Goal: Information Seeking & Learning: Learn about a topic

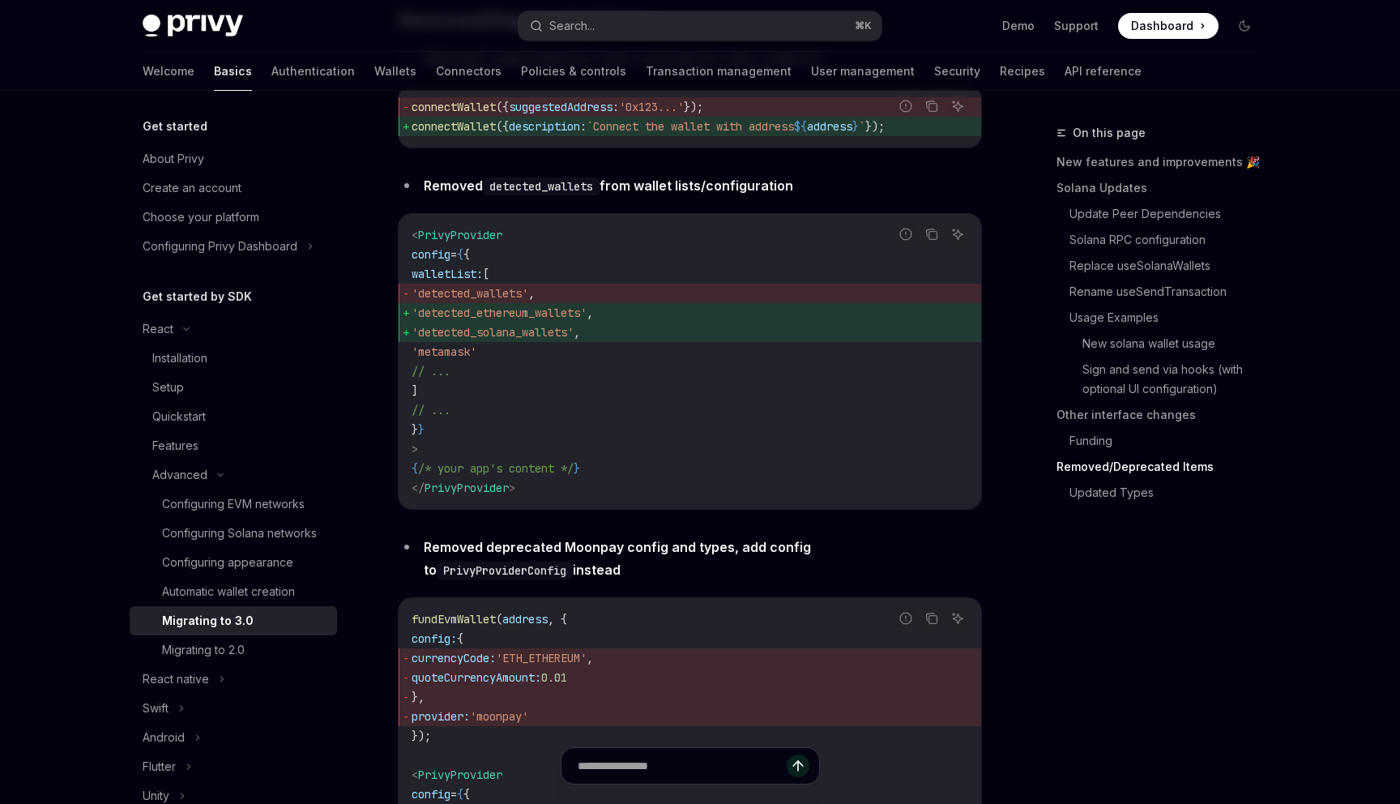
scroll to position [5740, 0]
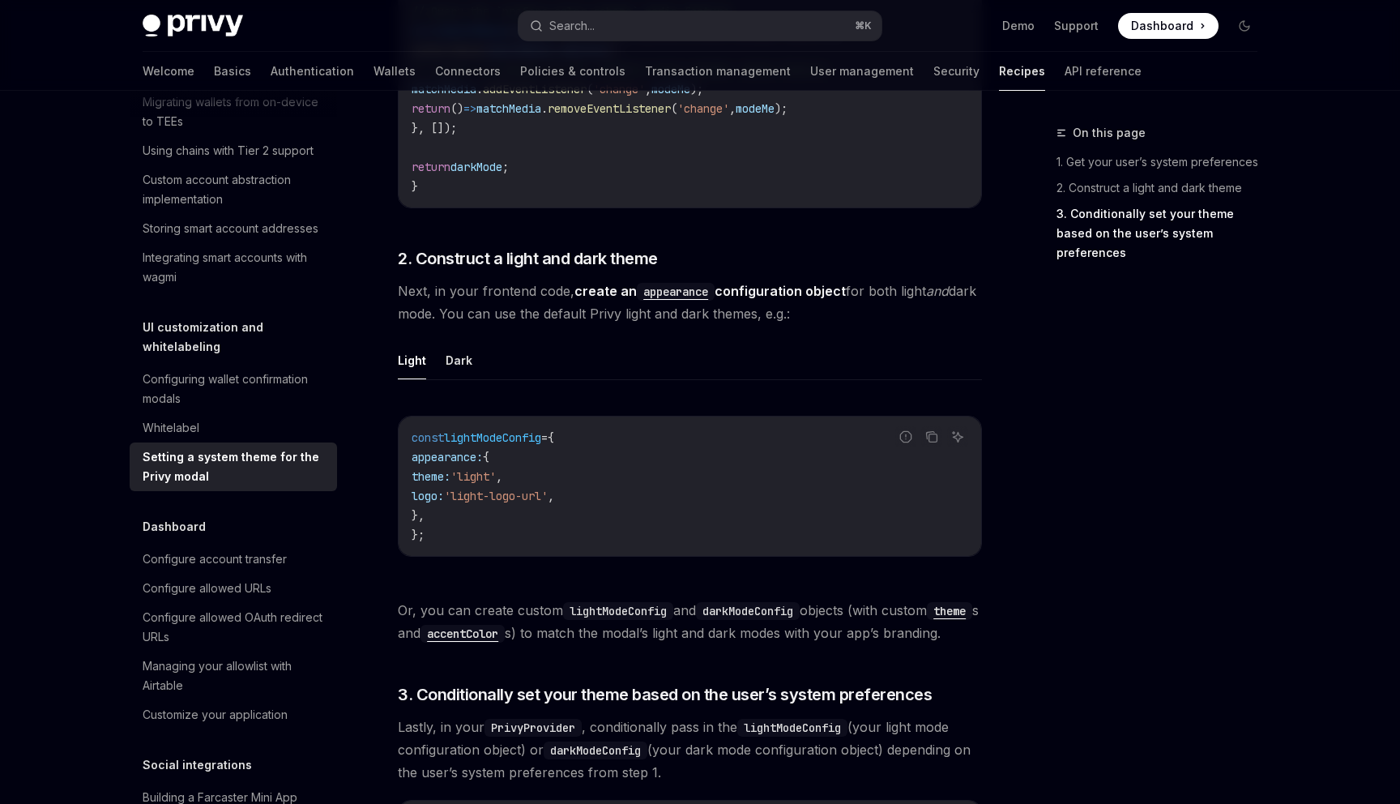
scroll to position [713, 0]
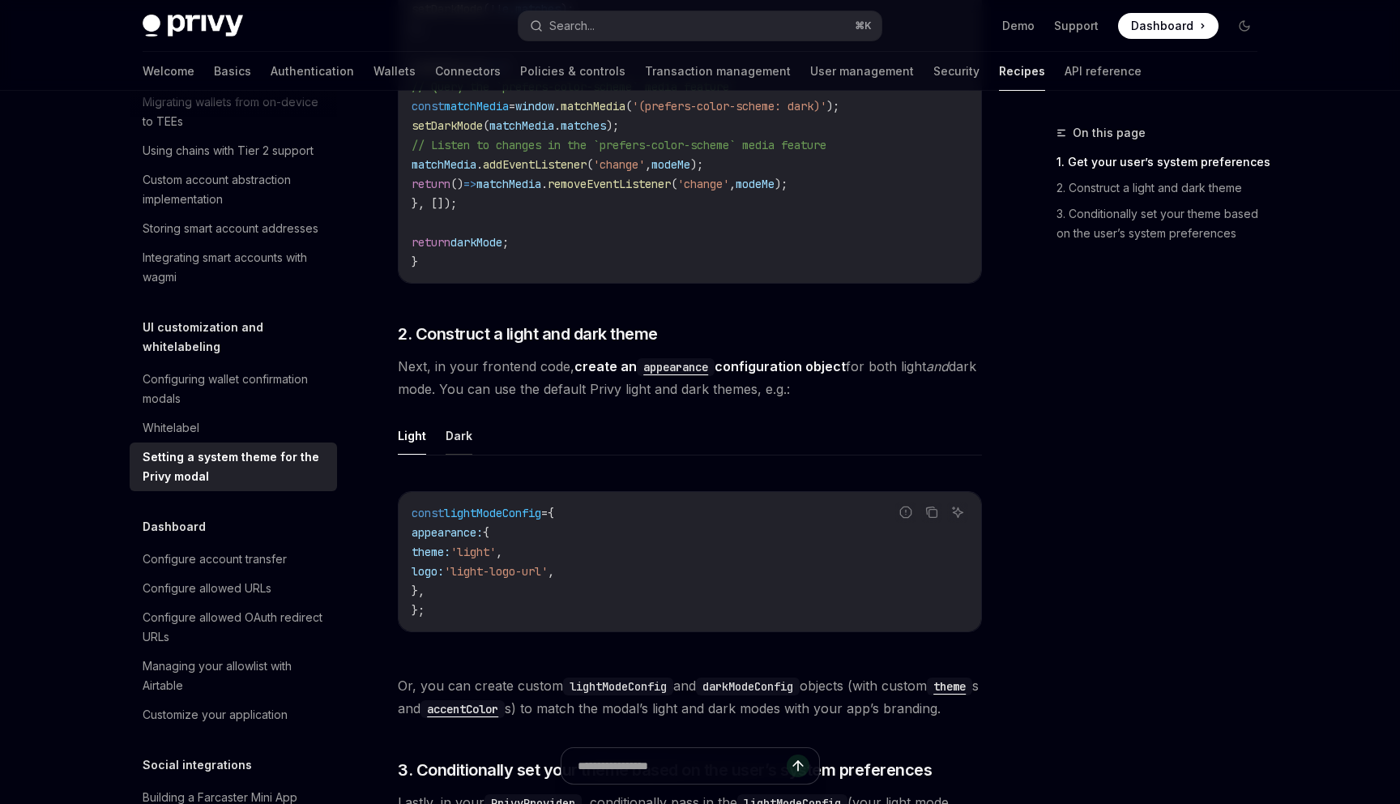
click at [462, 437] on button "Dark" at bounding box center [459, 435] width 27 height 38
click at [432, 437] on ul "Light Dark" at bounding box center [690, 435] width 584 height 39
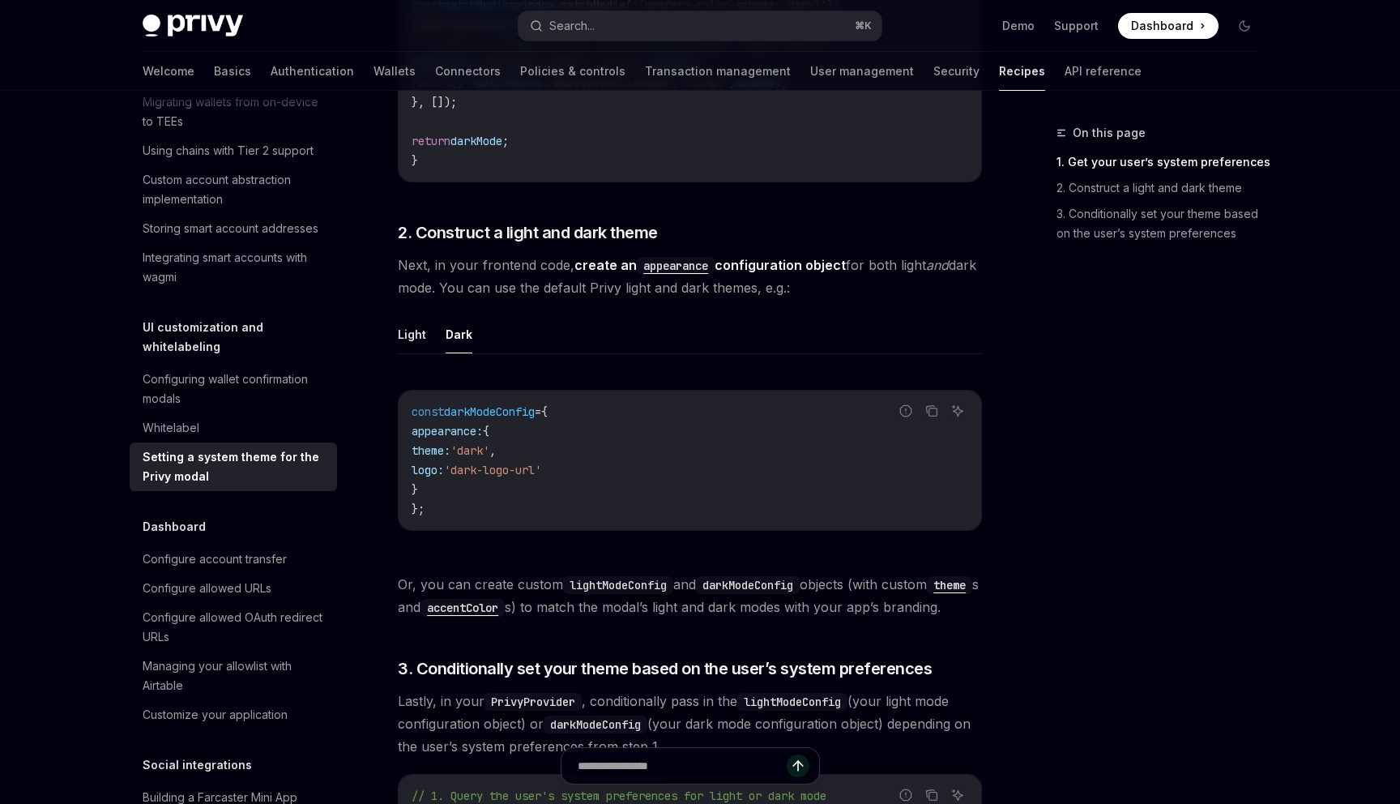
scroll to position [790, 0]
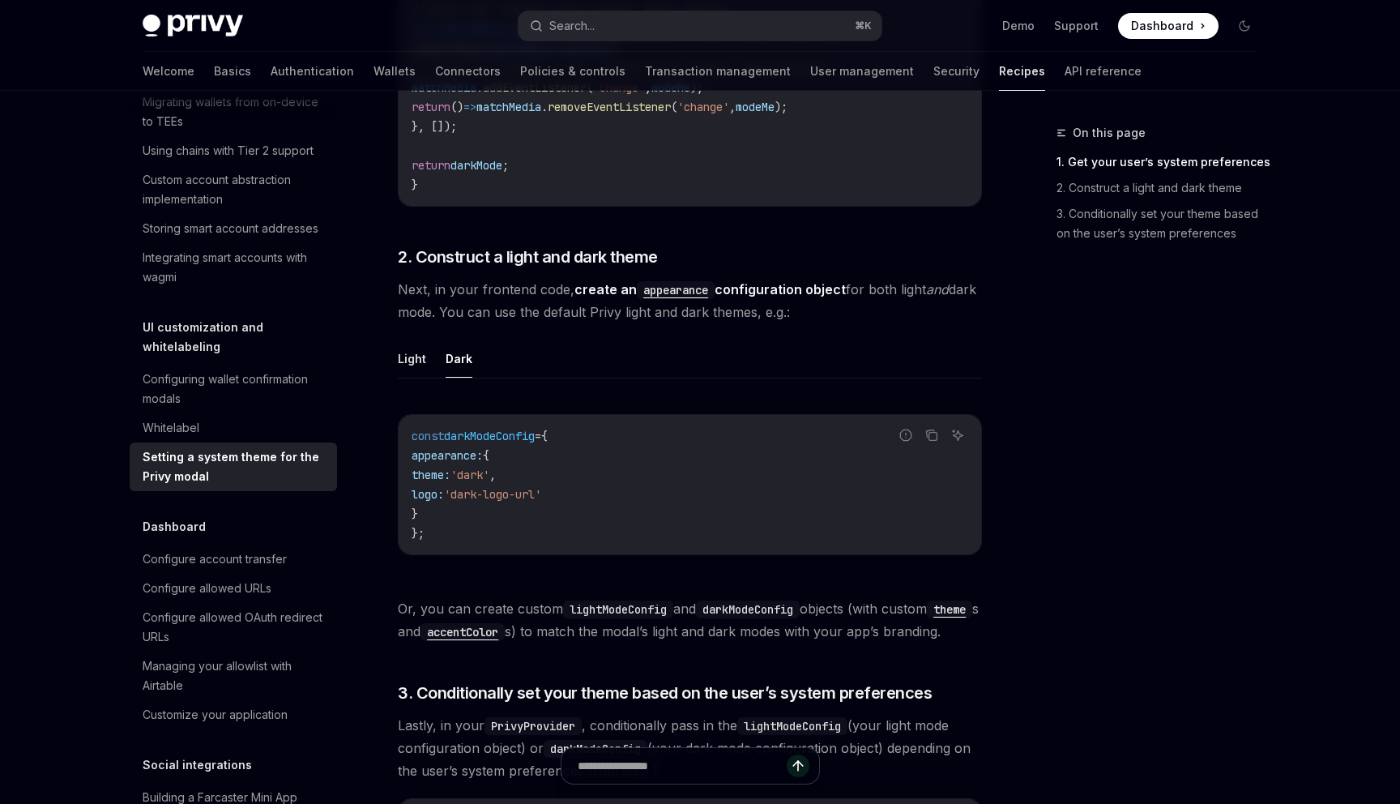
click at [469, 355] on button "Dark" at bounding box center [459, 358] width 27 height 38
click at [408, 352] on button "Light" at bounding box center [412, 358] width 28 height 38
click at [450, 352] on button "Dark" at bounding box center [459, 358] width 27 height 38
click at [418, 352] on button "Light" at bounding box center [412, 358] width 28 height 38
type textarea "*"
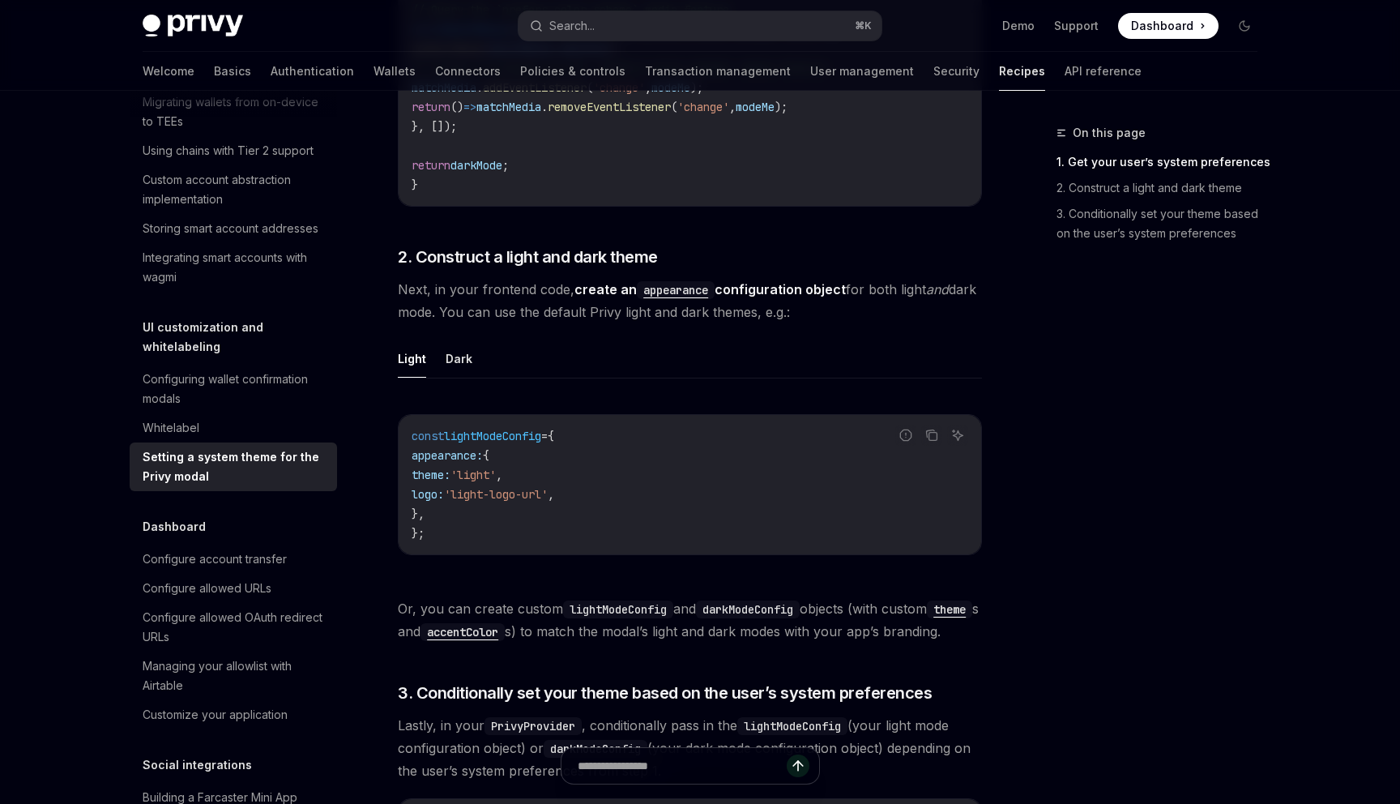
click at [442, 353] on ul "Light Dark" at bounding box center [690, 358] width 584 height 39
click at [1184, 32] on span "Dashboard" at bounding box center [1162, 26] width 62 height 16
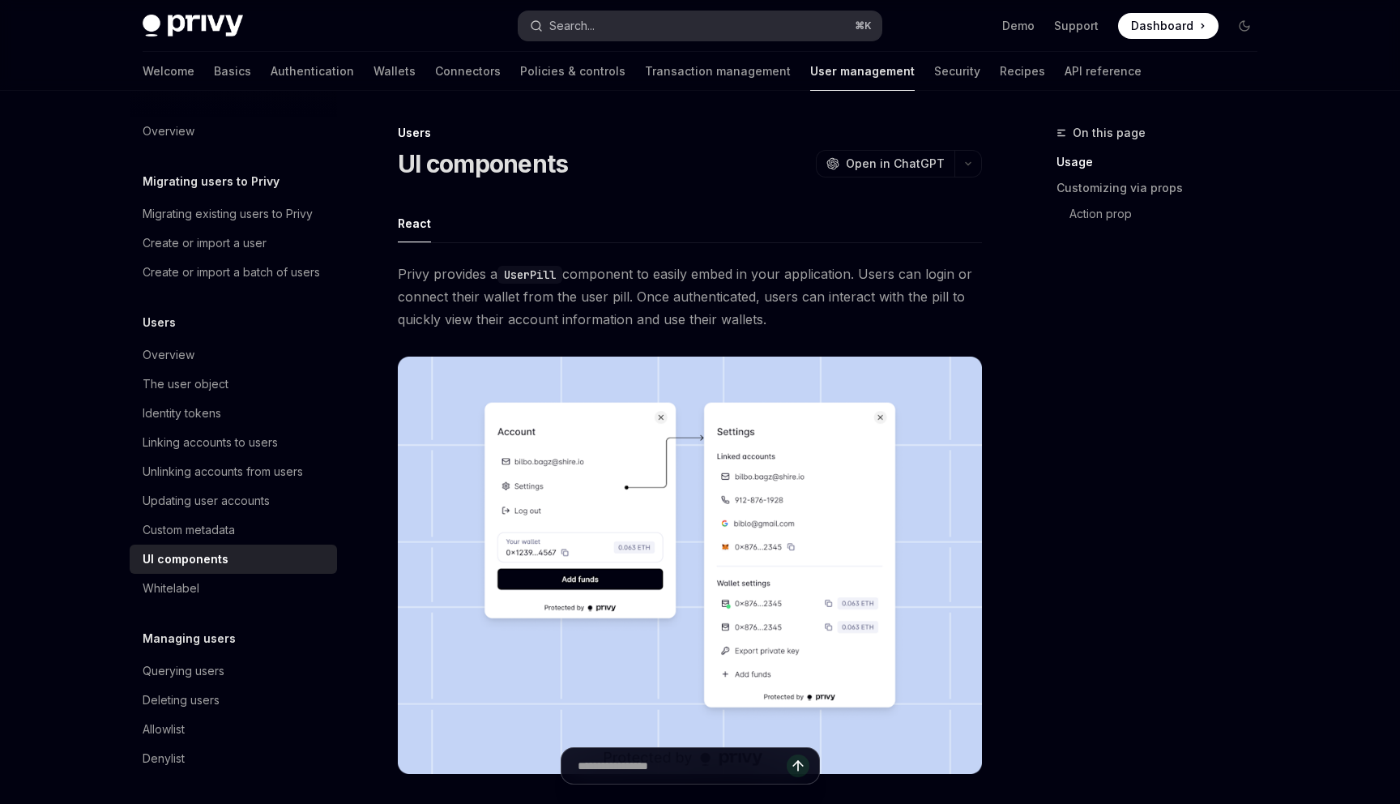
click at [615, 23] on button "Search... ⌘ K" at bounding box center [699, 25] width 363 height 29
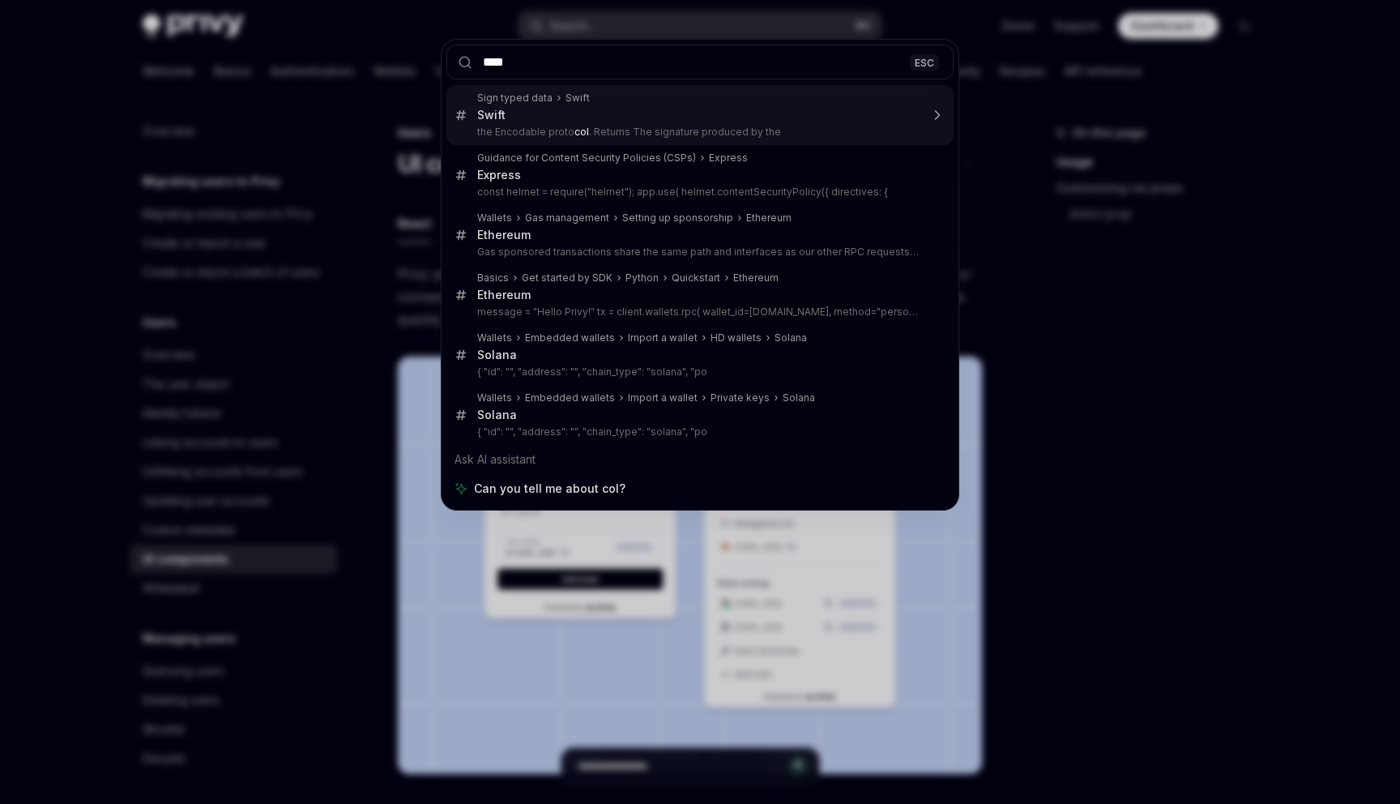
type input "*****"
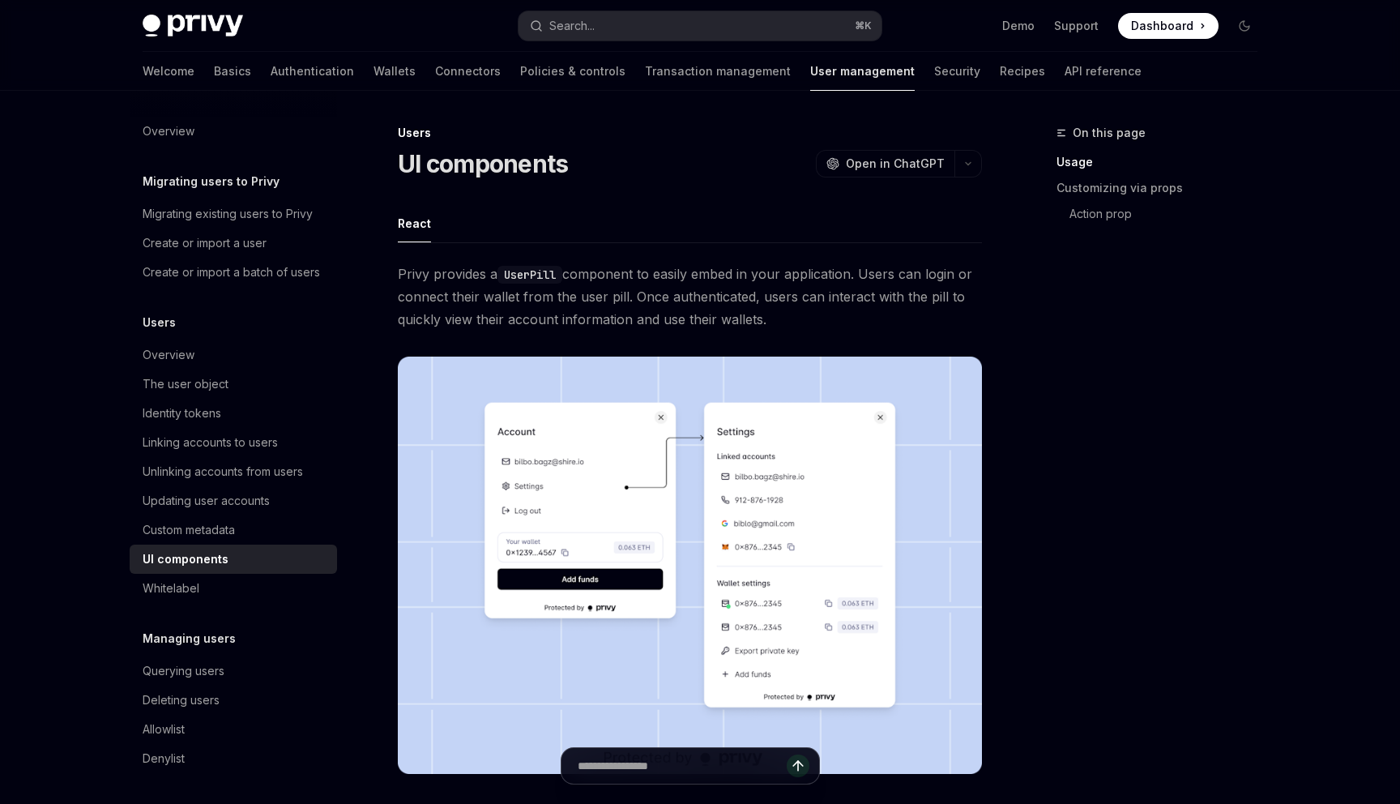
type textarea "*"
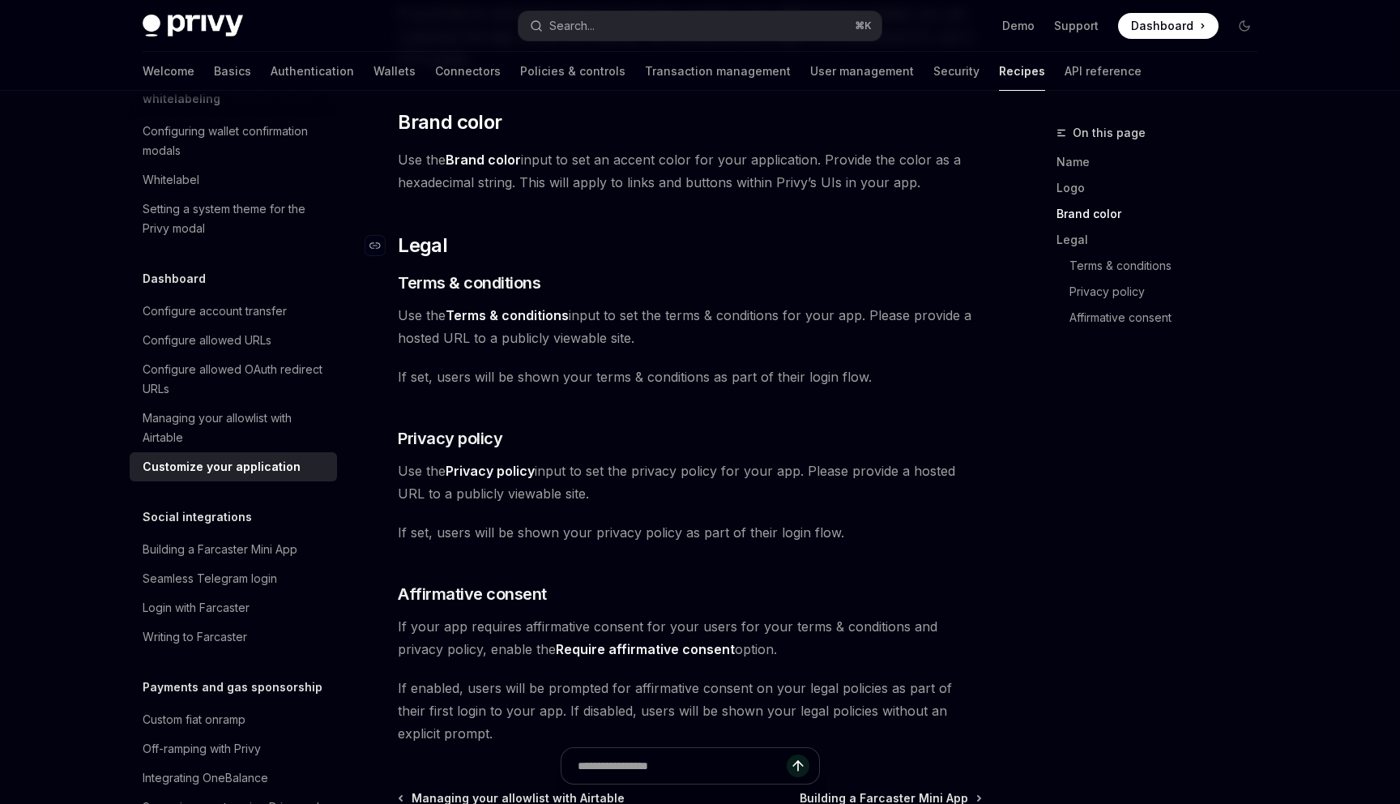
scroll to position [657, 0]
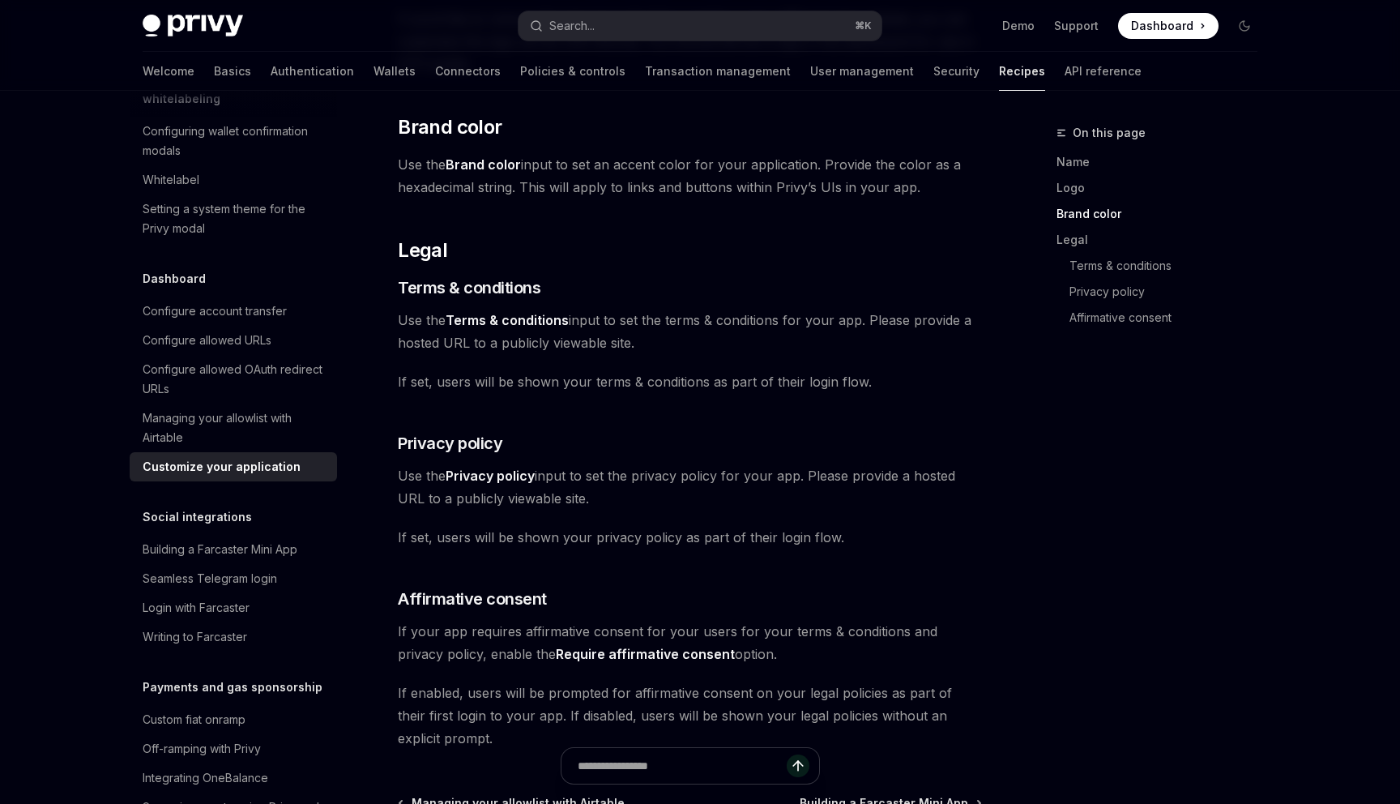
click at [496, 165] on strong "Brand color" at bounding box center [483, 164] width 75 height 16
click at [588, 190] on span "Use the Brand color input to set an accent color for your application. Provide …" at bounding box center [690, 175] width 584 height 45
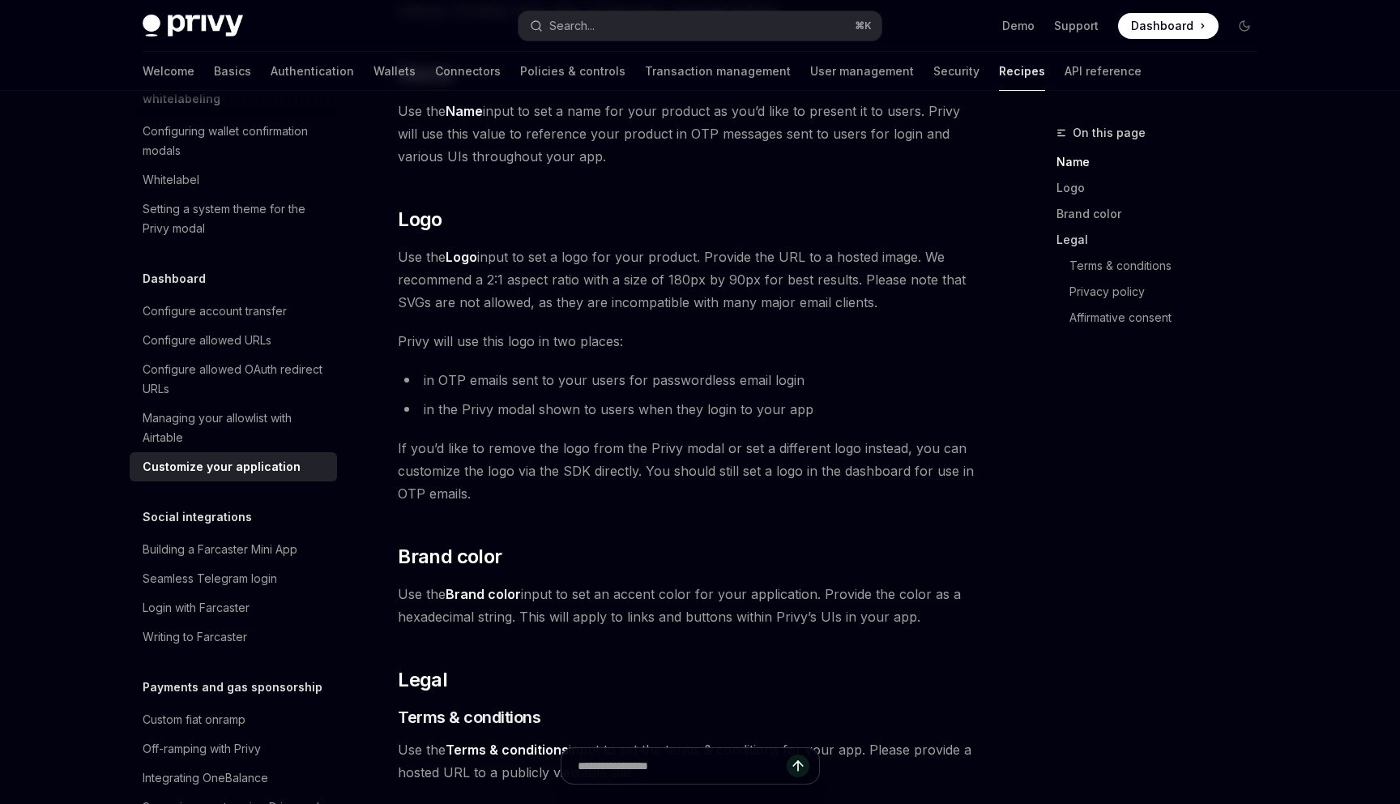
scroll to position [0, 0]
